Goal: Information Seeking & Learning: Learn about a topic

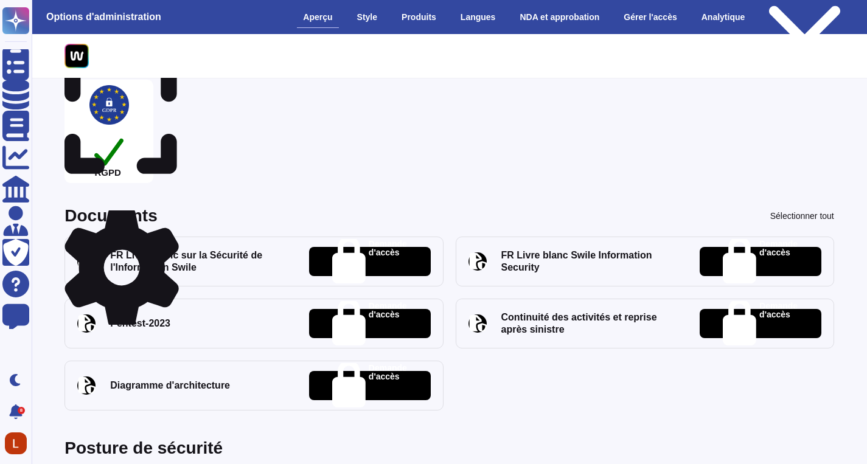
scroll to position [341, 0]
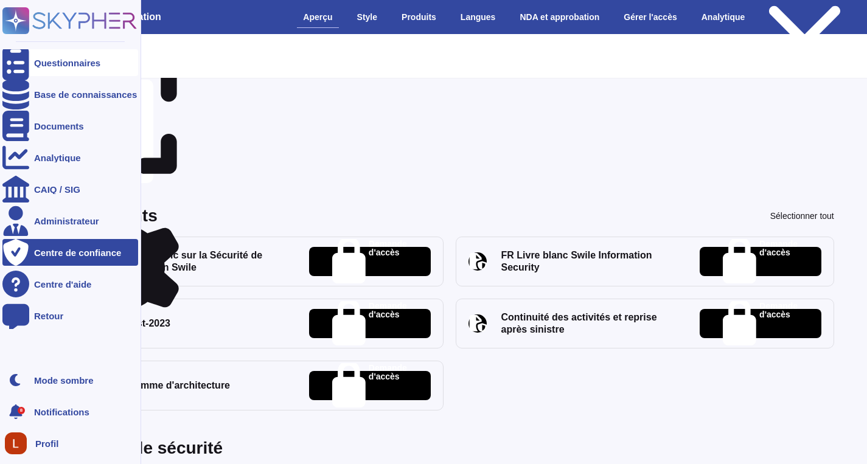
click at [79, 62] on font "Questionnaires" at bounding box center [67, 63] width 66 height 10
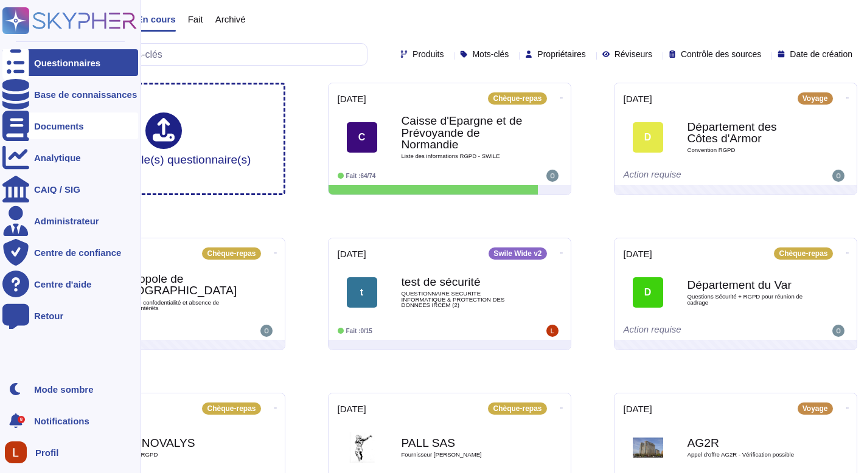
click at [76, 124] on font "Documents" at bounding box center [59, 126] width 50 height 10
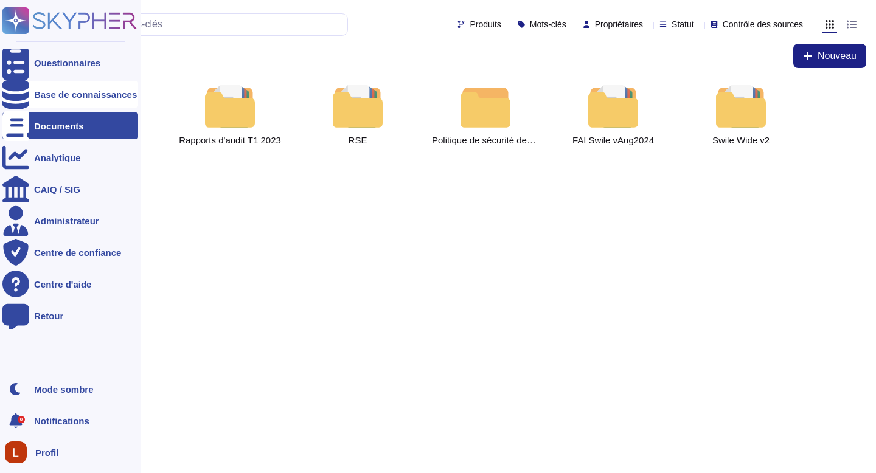
click at [77, 104] on div "Base de connaissances" at bounding box center [70, 94] width 136 height 27
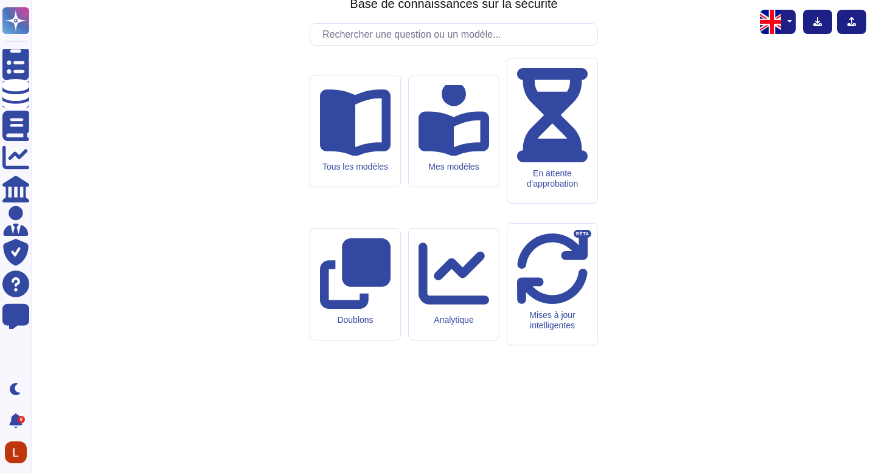
click at [450, 45] on input "text" at bounding box center [456, 34] width 281 height 21
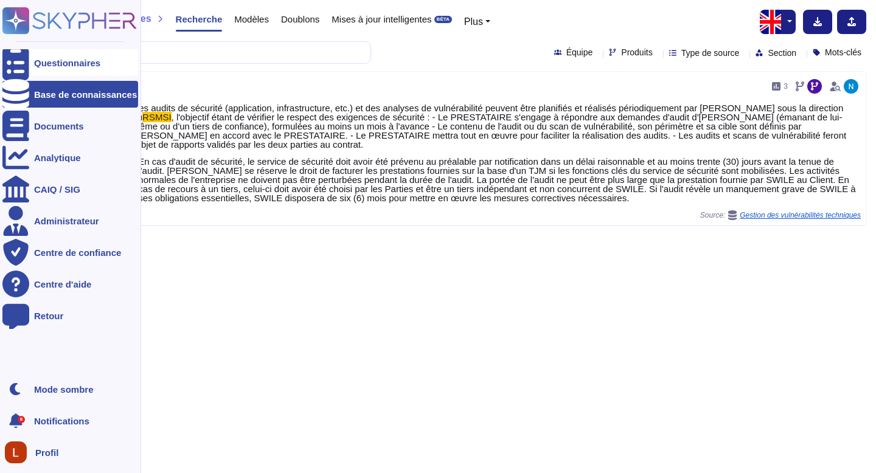
drag, startPoint x: 228, startPoint y: 54, endPoint x: 16, endPoint y: 54, distance: 211.7
click at [16, 54] on div "Questionnaires Base de connaissances Documents Analytique CAIQ / SIG Administra…" at bounding box center [438, 236] width 876 height 473
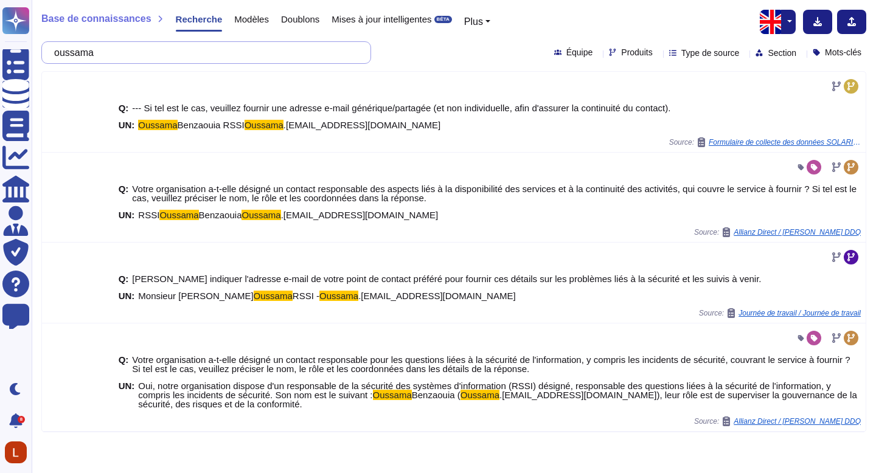
drag, startPoint x: 129, startPoint y: 52, endPoint x: 35, endPoint y: 42, distance: 94.2
click at [35, 42] on div "Base de connaissances Recherche Modèles Doublons Mises à jour intelligentes BÊT…" at bounding box center [454, 236] width 844 height 473
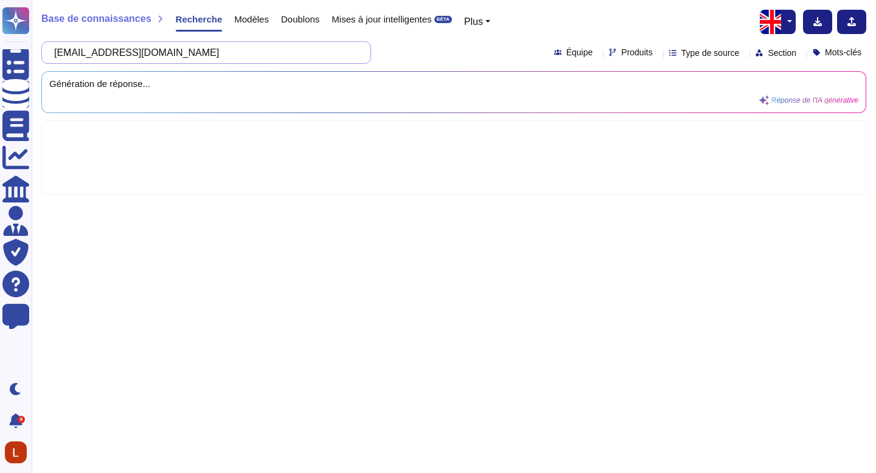
type input "[EMAIL_ADDRESS][DOMAIN_NAME]"
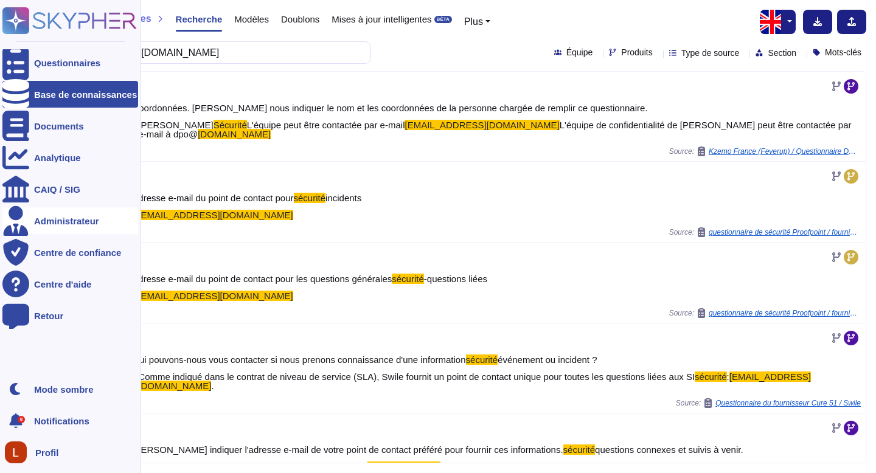
click at [43, 220] on font "Administrateur" at bounding box center [66, 221] width 65 height 10
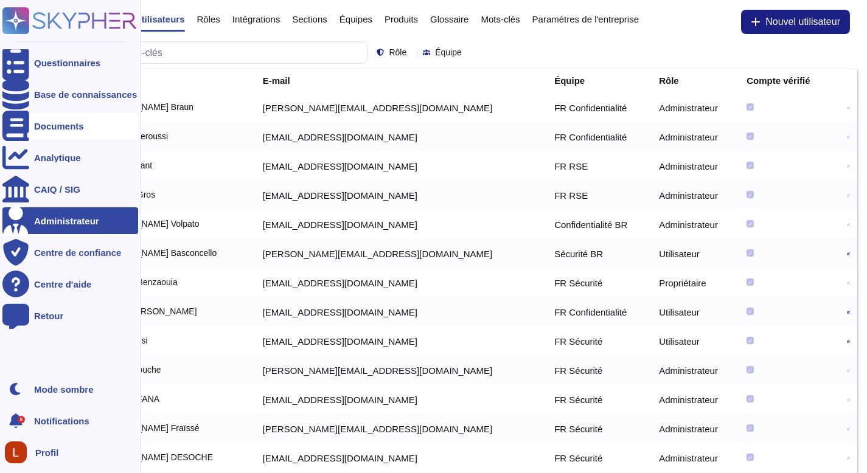
click at [58, 128] on font "Documents" at bounding box center [59, 126] width 50 height 10
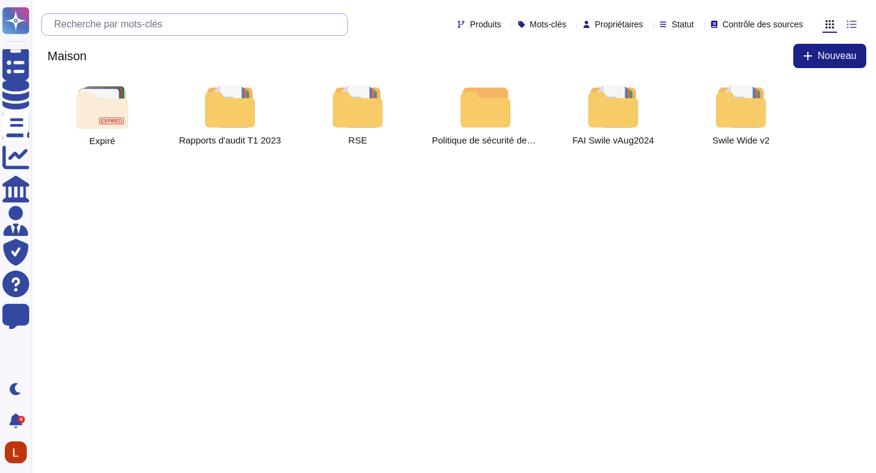
click at [282, 30] on input "text" at bounding box center [197, 24] width 299 height 21
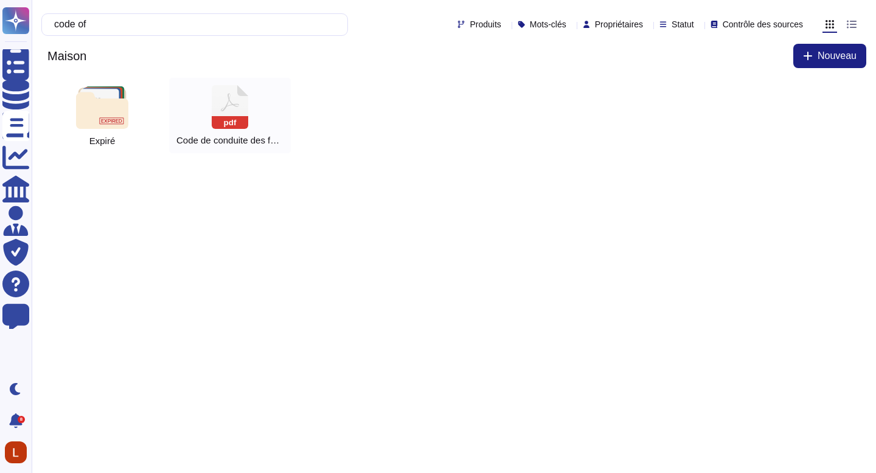
type input "code of"
click at [222, 107] on icon at bounding box center [230, 107] width 36 height 44
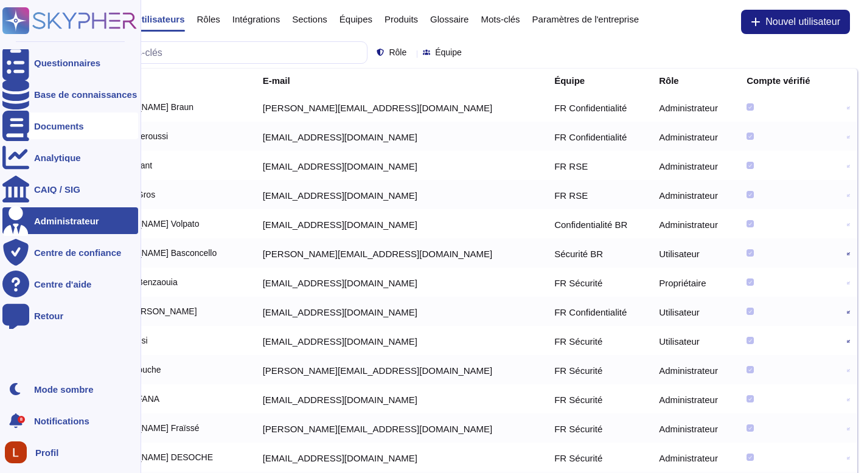
click at [49, 133] on div "Documents" at bounding box center [70, 126] width 136 height 27
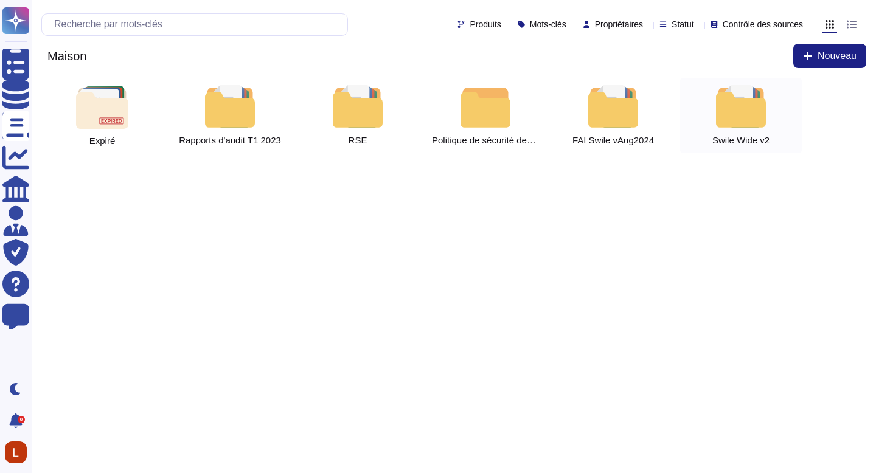
click at [742, 114] on div at bounding box center [741, 106] width 54 height 43
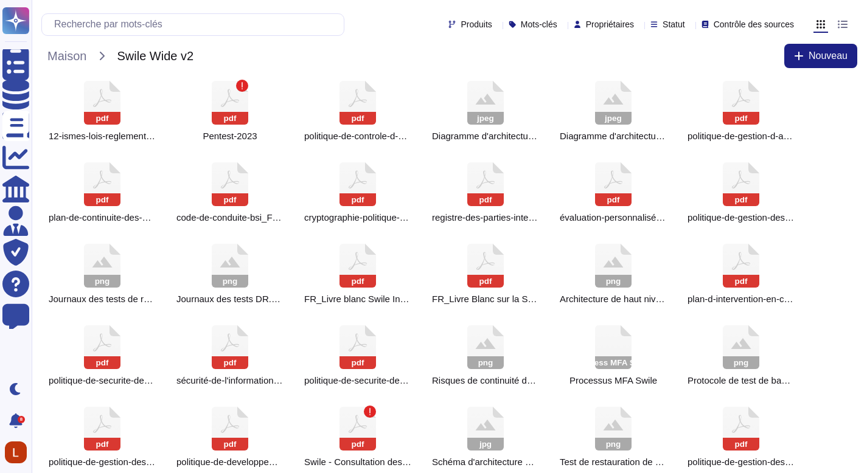
scroll to position [179, 0]
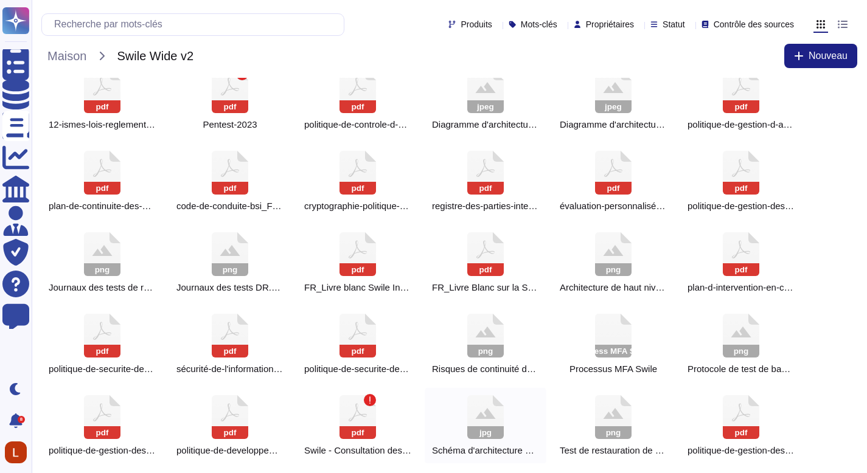
click at [489, 425] on icon at bounding box center [485, 417] width 36 height 44
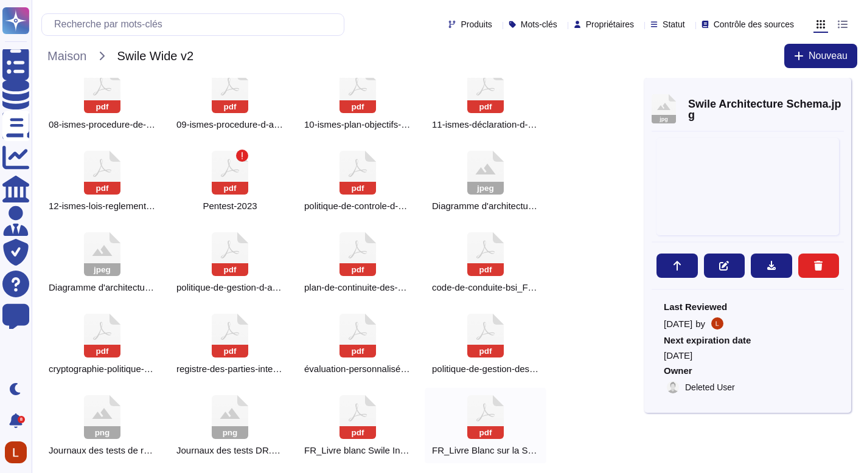
click at [489, 425] on icon at bounding box center [485, 417] width 36 height 44
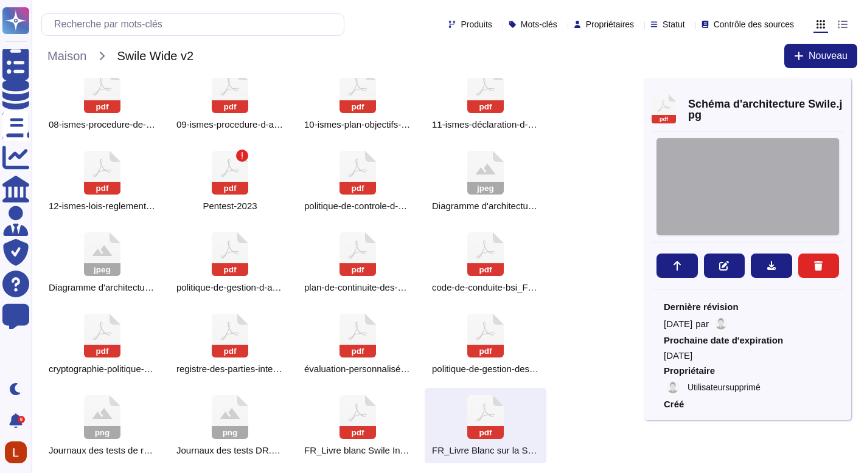
click at [786, 178] on div at bounding box center [747, 186] width 182 height 97
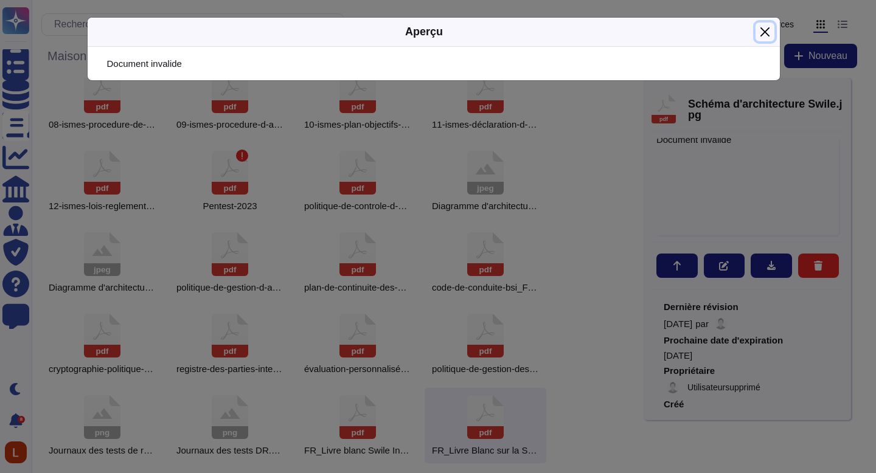
click at [767, 33] on button "Fermer" at bounding box center [765, 32] width 19 height 19
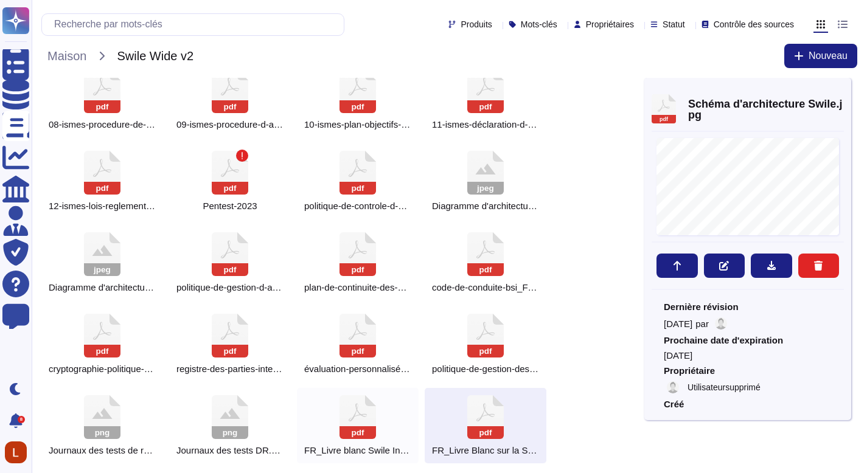
click at [385, 440] on div "pdf FR_Livre blanc Swile Information Security.pdf" at bounding box center [358, 425] width 122 height 75
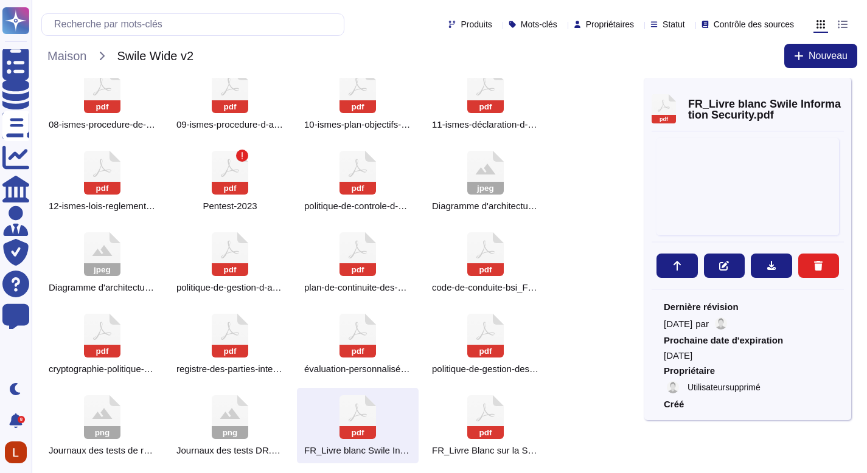
click at [620, 330] on div "pdf 00-ismes-liste-principale-de-documents_FR.pdf pdf 01-ismes-portee-des-ismes…" at bounding box center [342, 344] width 603 height 891
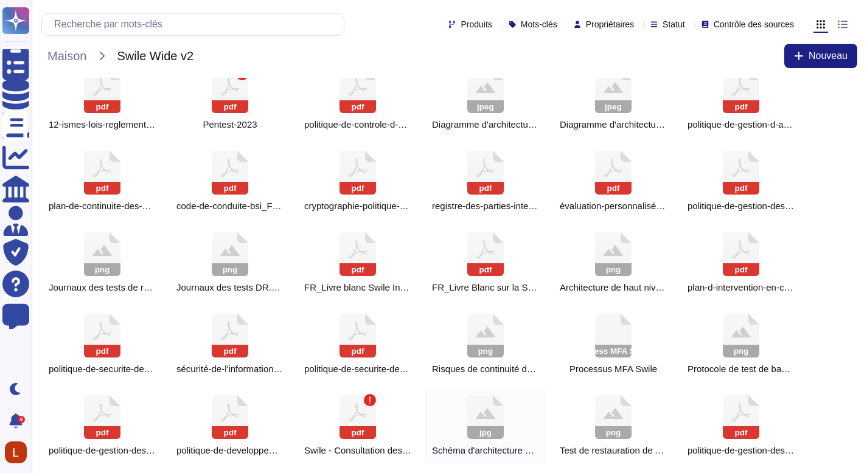
click at [497, 405] on rect at bounding box center [515, 388] width 44 height 36
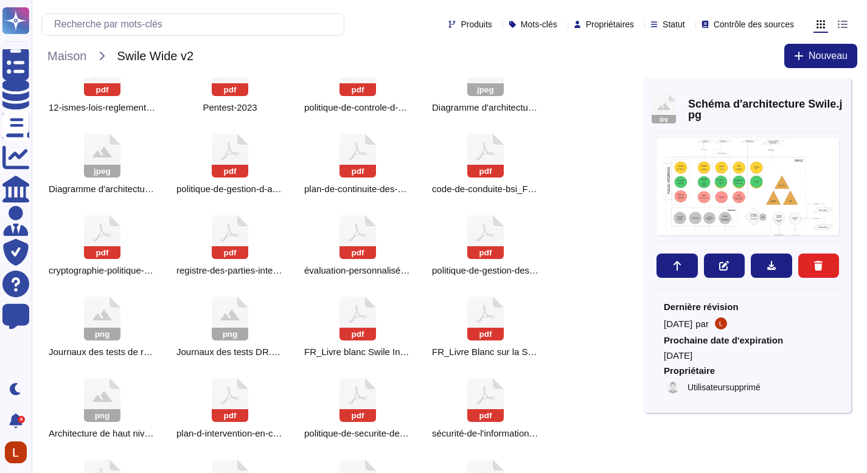
scroll to position [303, 0]
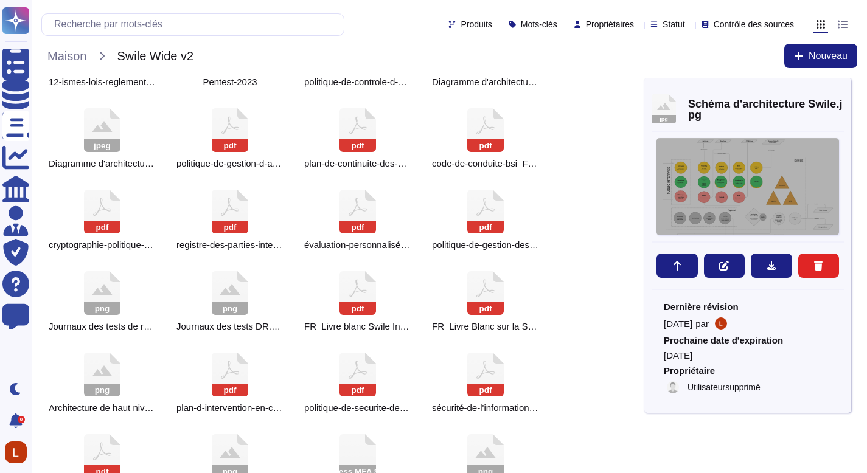
click at [763, 171] on div at bounding box center [747, 186] width 182 height 97
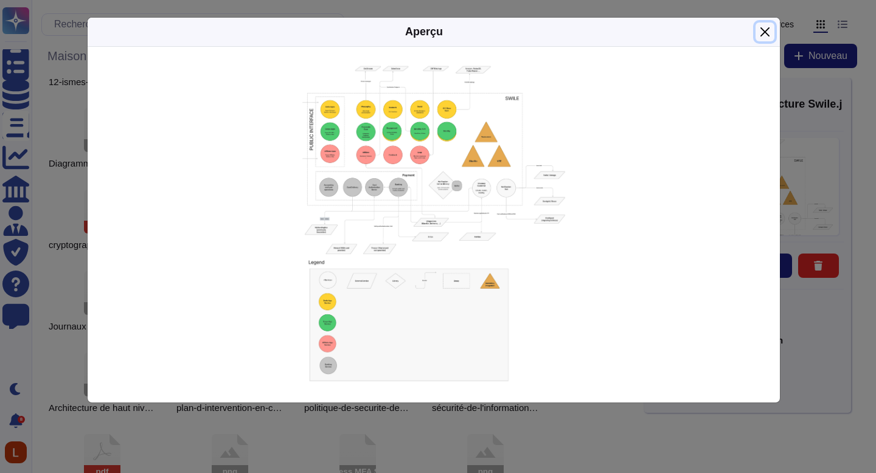
click at [766, 31] on button "Fermer" at bounding box center [765, 32] width 19 height 19
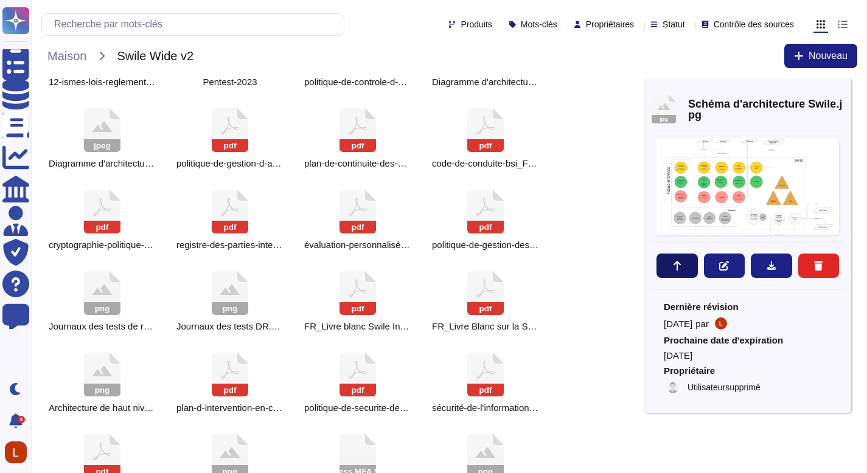
click at [674, 260] on button at bounding box center [676, 266] width 41 height 24
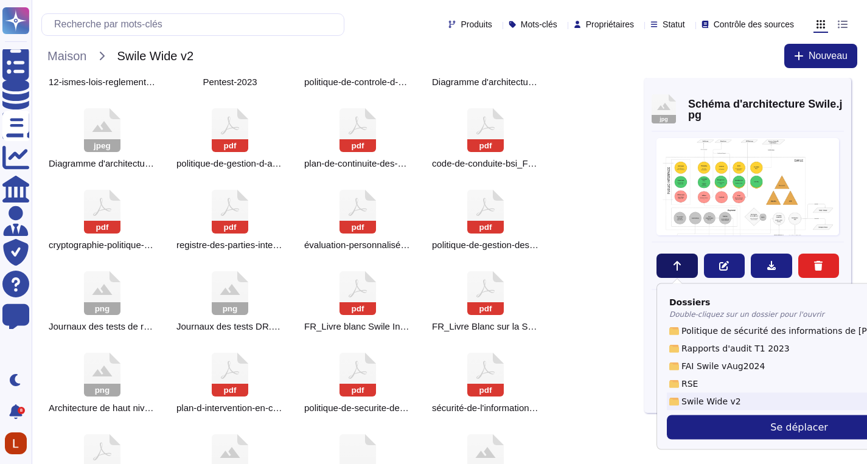
click at [674, 260] on button at bounding box center [676, 266] width 41 height 24
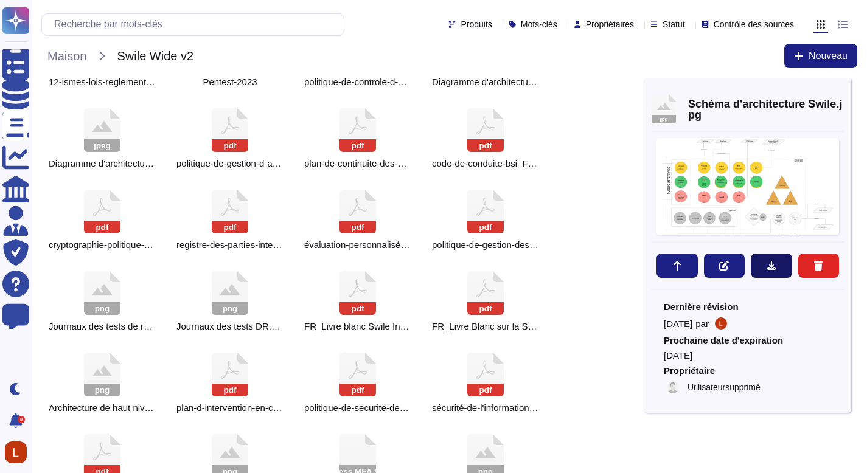
click at [774, 265] on icon at bounding box center [771, 266] width 10 height 10
